Goal: Find specific page/section: Find specific page/section

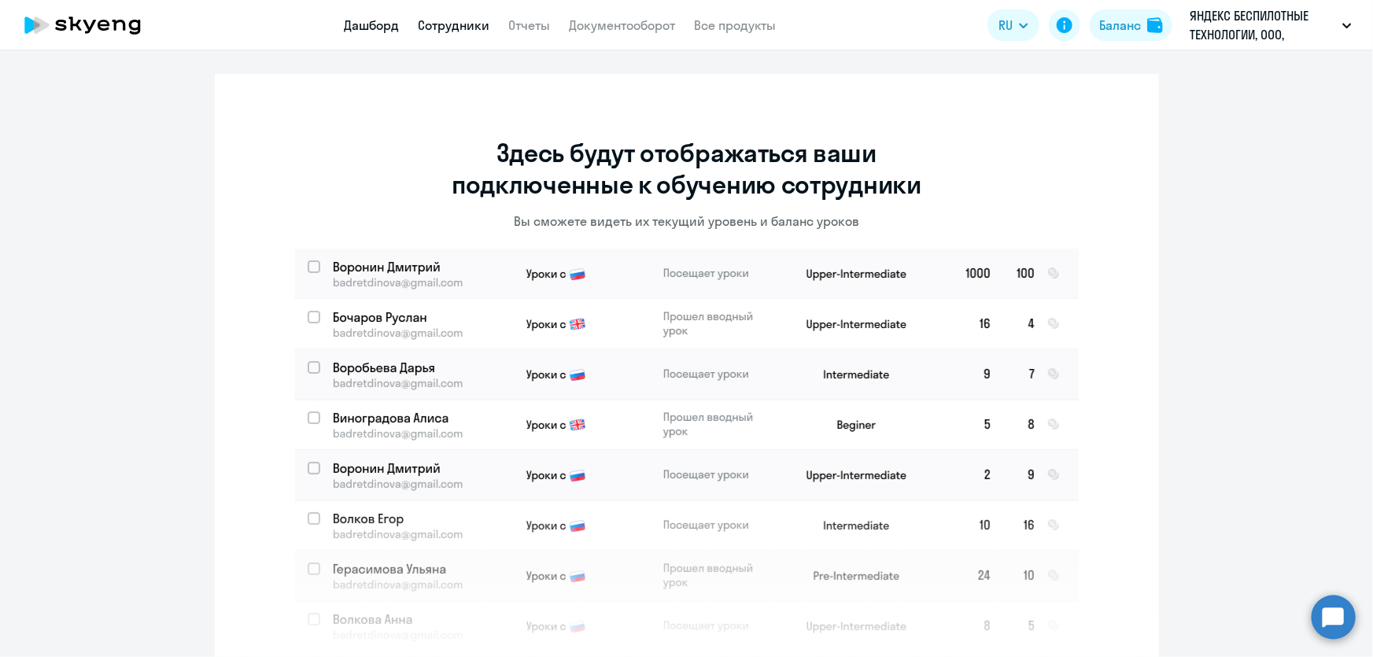
click at [371, 26] on link "Дашборд" at bounding box center [372, 25] width 55 height 16
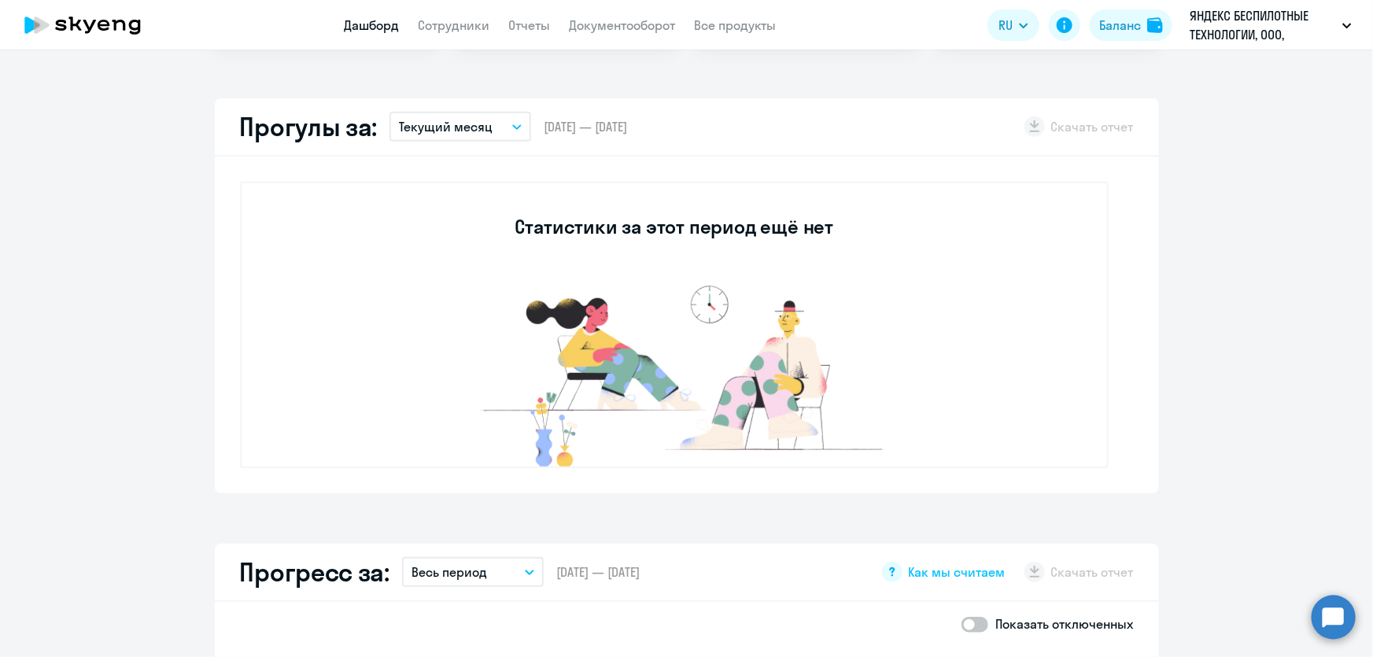
scroll to position [429, 0]
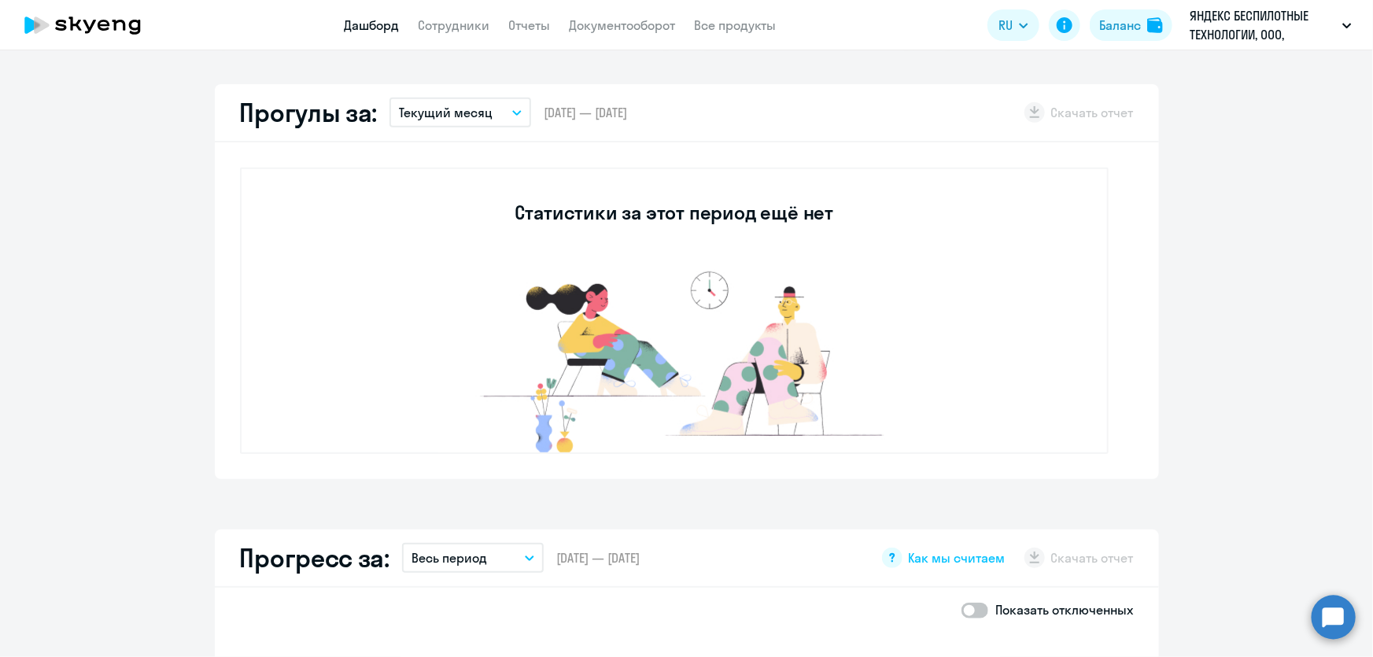
click at [474, 118] on p "Текущий месяц" at bounding box center [446, 112] width 94 height 19
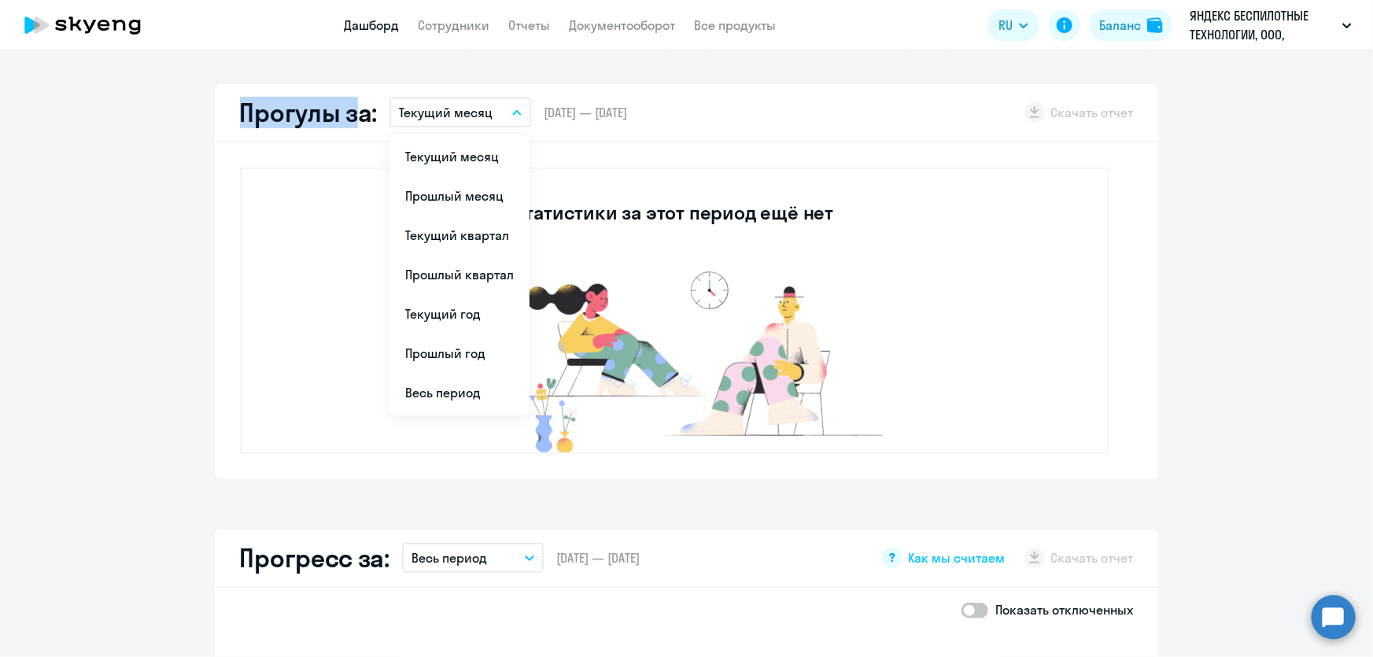
drag, startPoint x: 220, startPoint y: 123, endPoint x: 355, endPoint y: 124, distance: 134.6
click at [355, 124] on div "Прогулы за: Текущий месяц Текущий месяц Прошлый месяц Текущий квартал [GEOGRAPH…" at bounding box center [687, 113] width 944 height 58
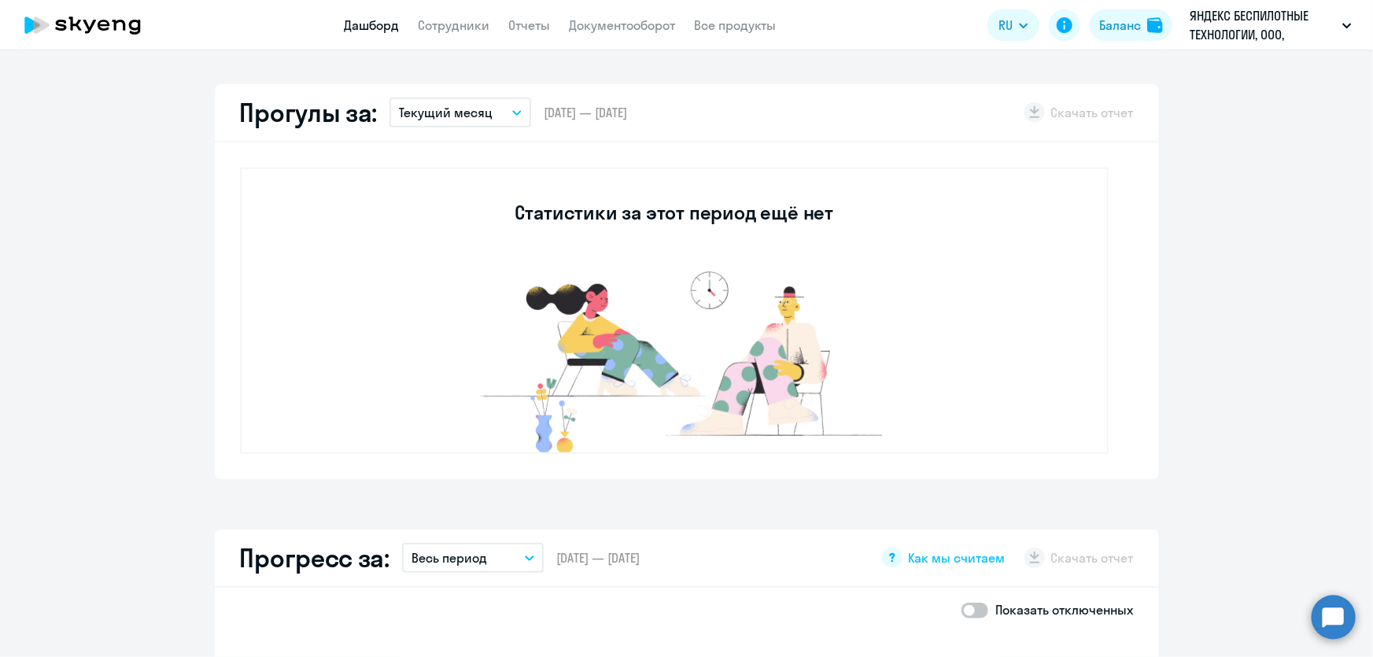
click at [301, 238] on div "Статистики за этот период ещё нет" at bounding box center [674, 311] width 869 height 286
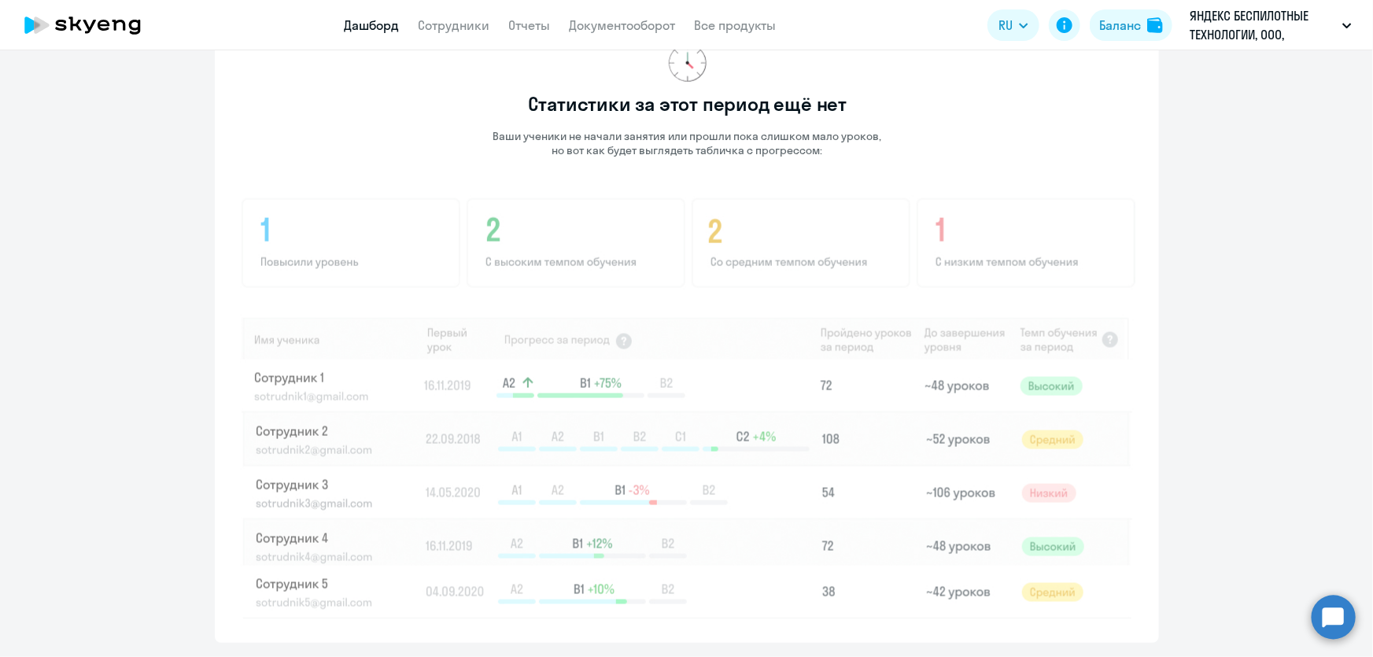
scroll to position [1063, 0]
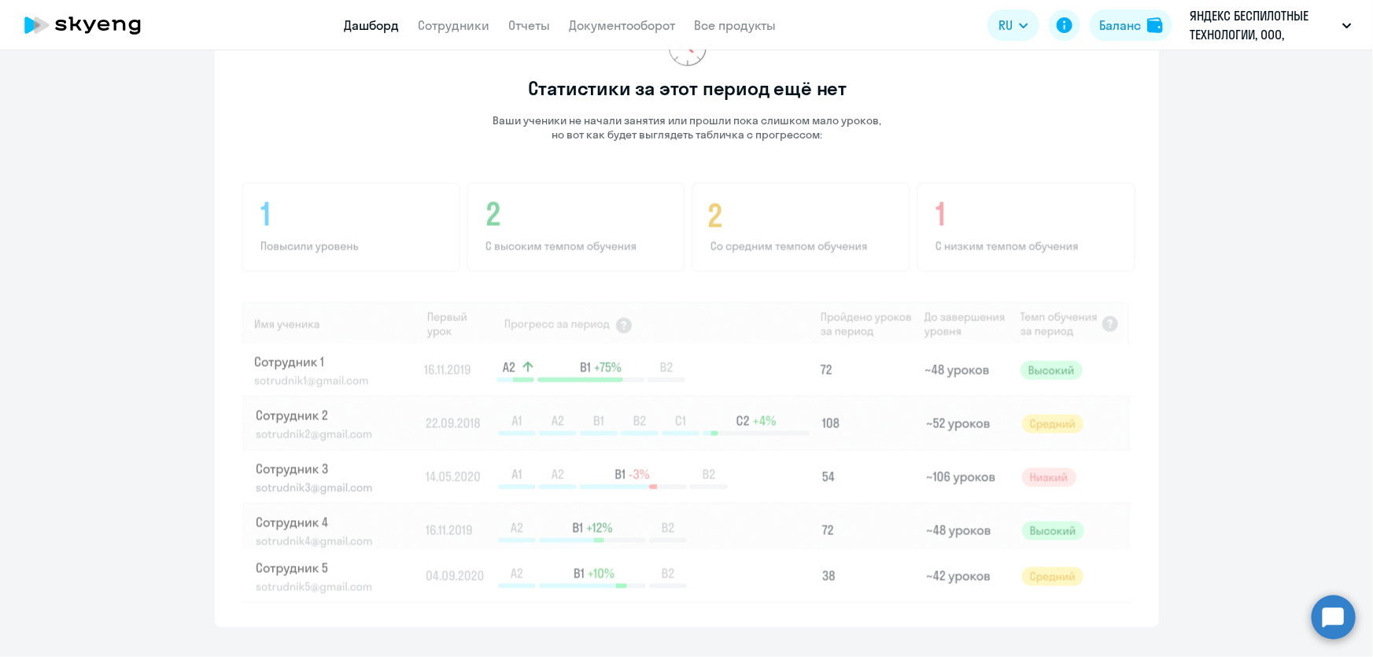
click at [434, 389] on img at bounding box center [687, 391] width 895 height 424
click at [521, 31] on link "Отчеты" at bounding box center [530, 25] width 42 height 16
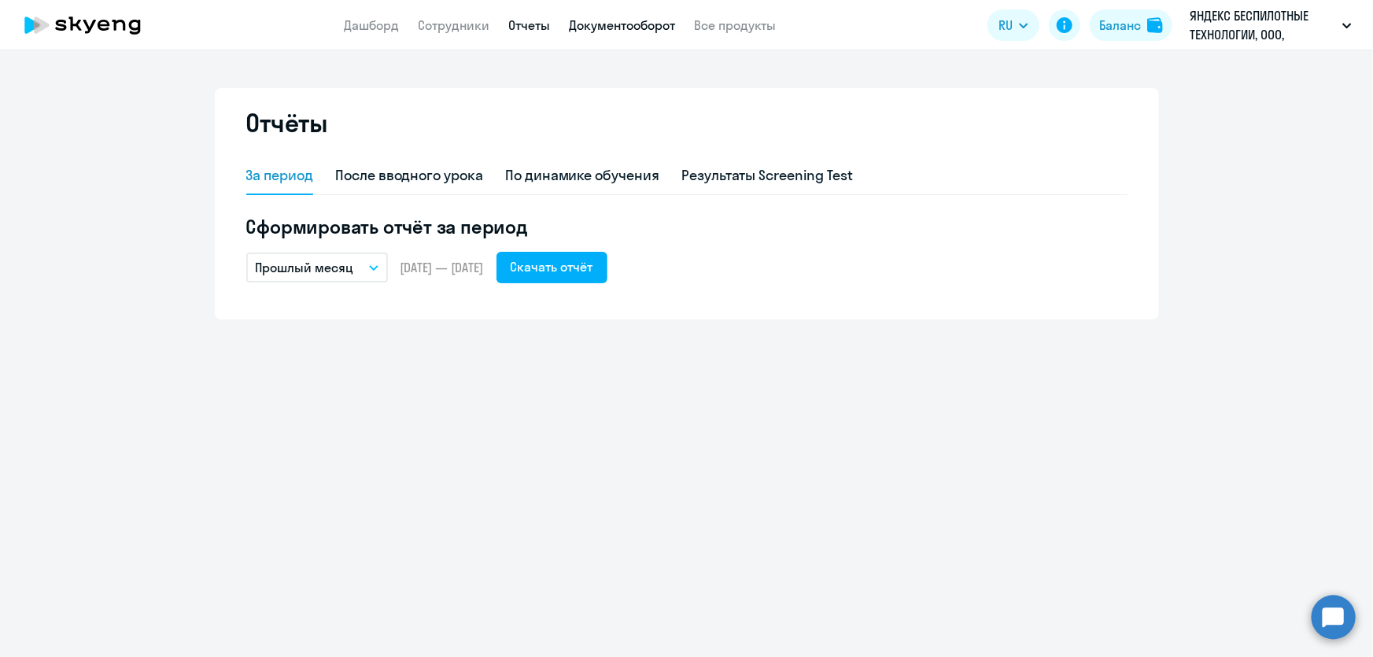
click at [592, 31] on link "Документооборот" at bounding box center [623, 25] width 106 height 16
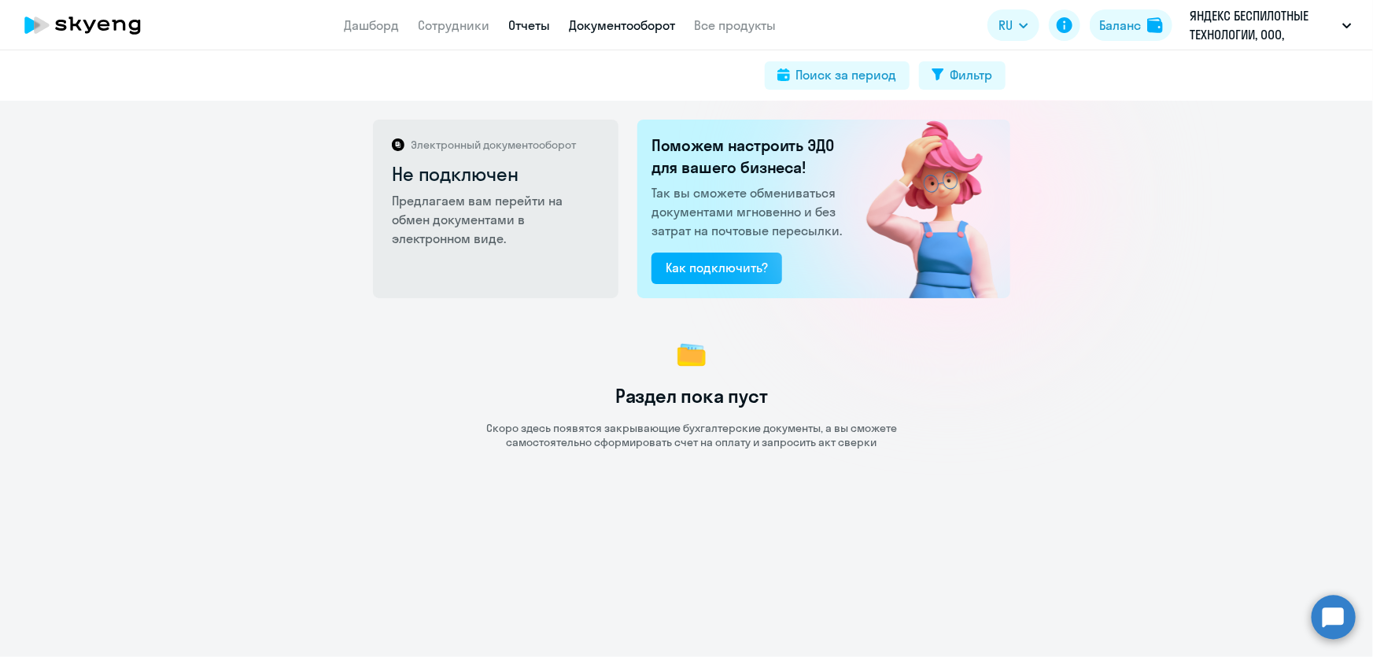
click at [530, 30] on link "Отчеты" at bounding box center [530, 25] width 42 height 16
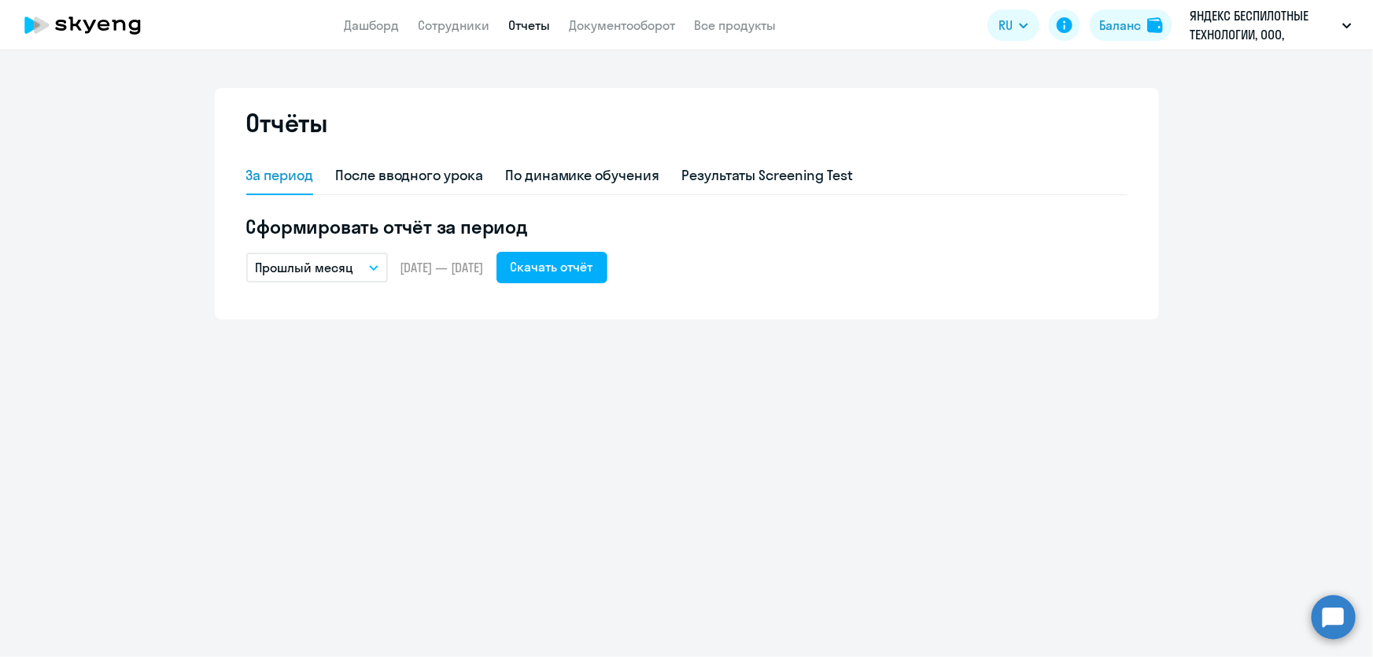
click at [1308, 628] on div "Отчёты За период После вводного урока По динамике обучения Результаты Screening…" at bounding box center [686, 353] width 1373 height 607
click at [1314, 628] on div "Отчёты За период После вводного урока По динамике обучения Результаты Screening…" at bounding box center [686, 353] width 1373 height 607
click at [1320, 626] on circle at bounding box center [1334, 617] width 44 height 44
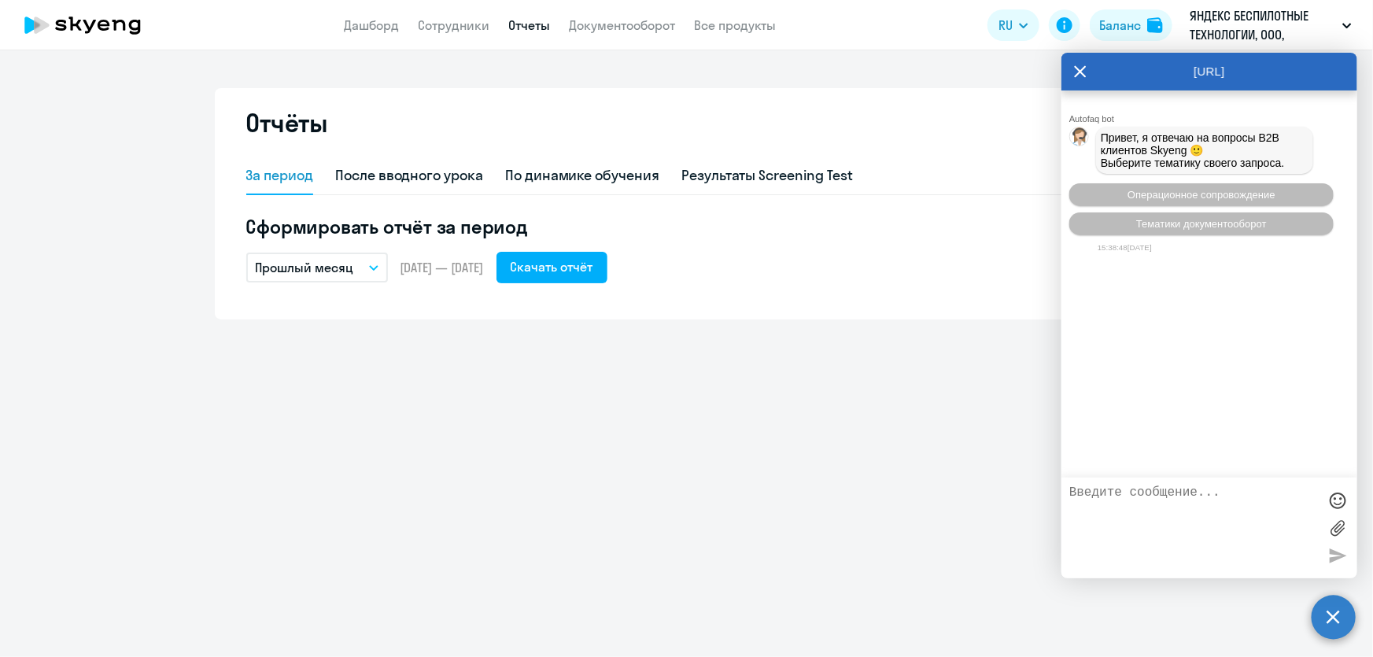
click at [1080, 73] on icon at bounding box center [1080, 72] width 13 height 38
